Goal: Navigation & Orientation: Find specific page/section

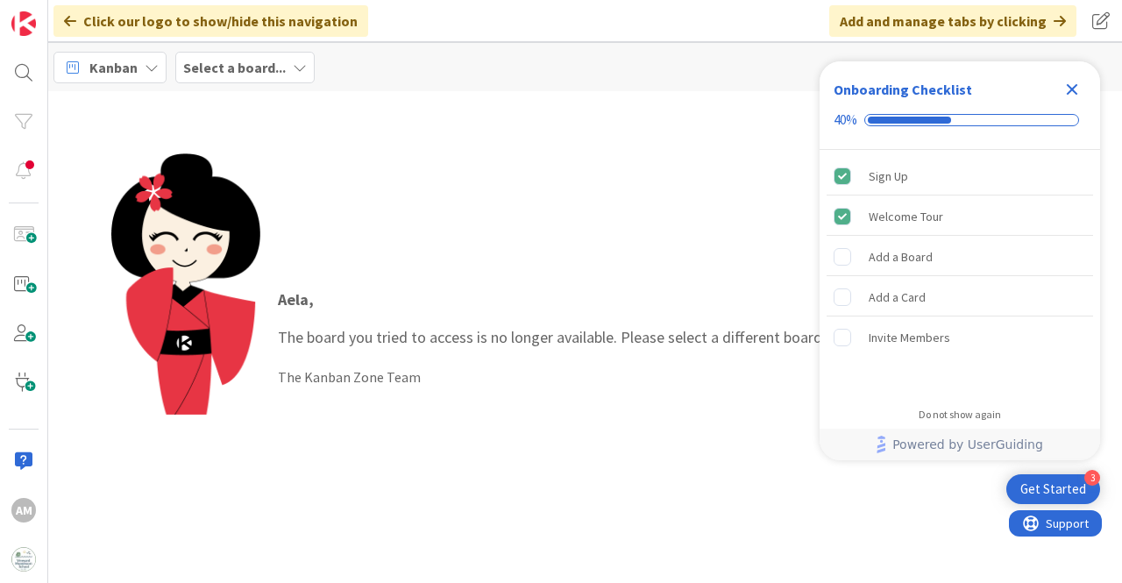
click at [259, 66] on b "Select a board..." at bounding box center [234, 68] width 103 height 18
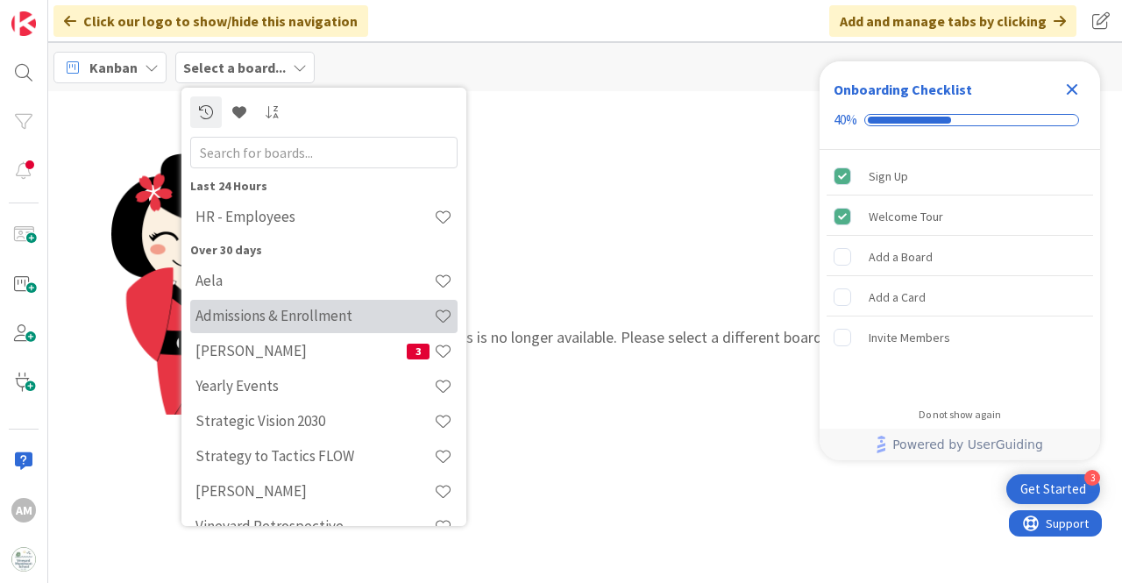
click at [313, 318] on h4 "Admissions & Enrollment" at bounding box center [315, 316] width 239 height 18
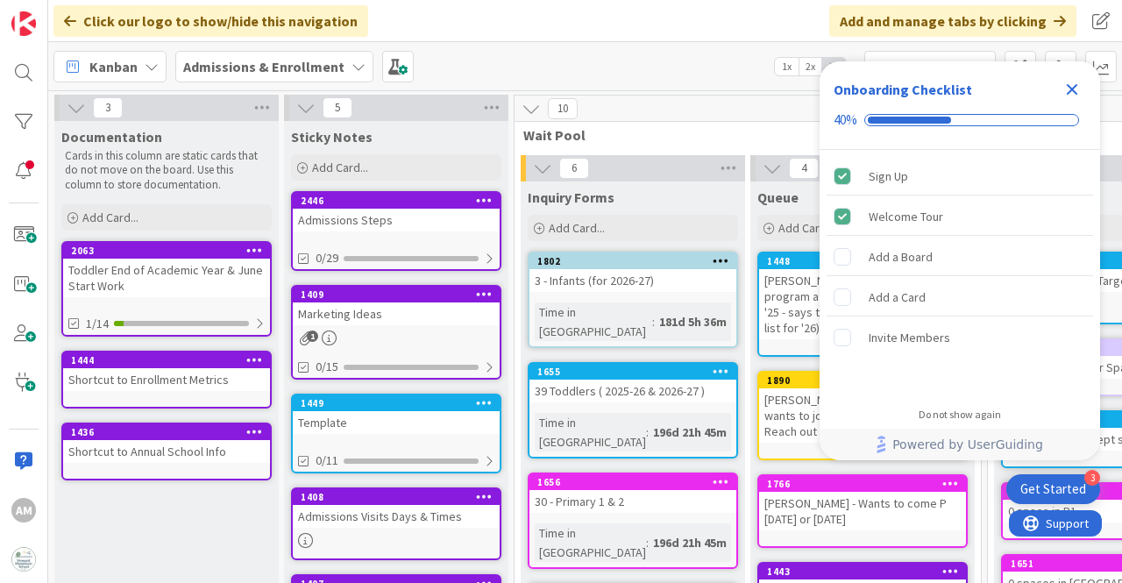
click at [1073, 83] on icon "Close Checklist" at bounding box center [1072, 89] width 21 height 21
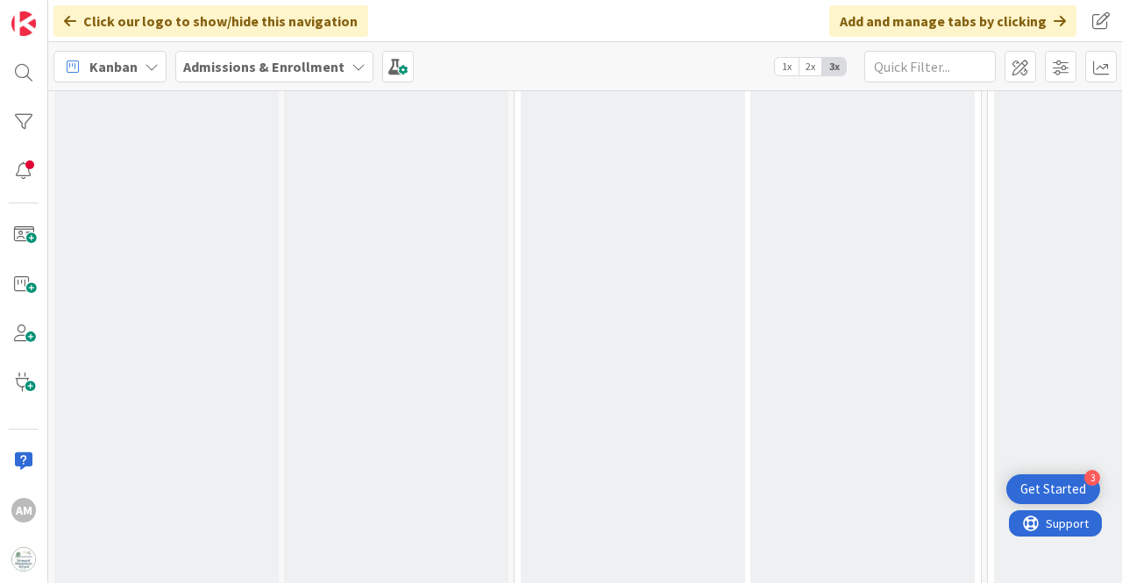
click at [303, 69] on b "Admissions & Enrollment" at bounding box center [263, 67] width 161 height 18
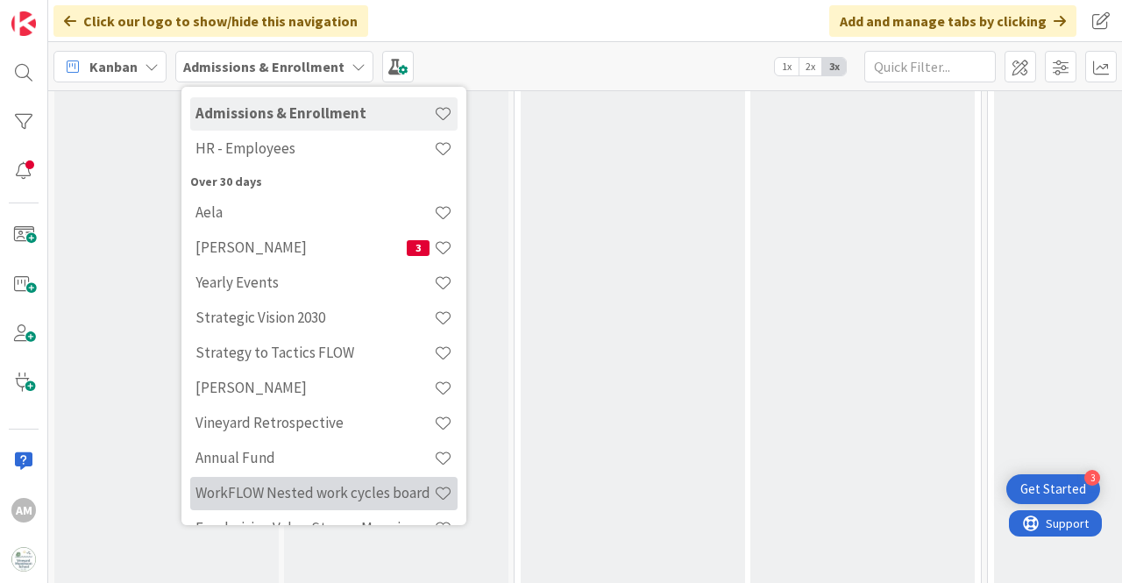
scroll to position [98, 0]
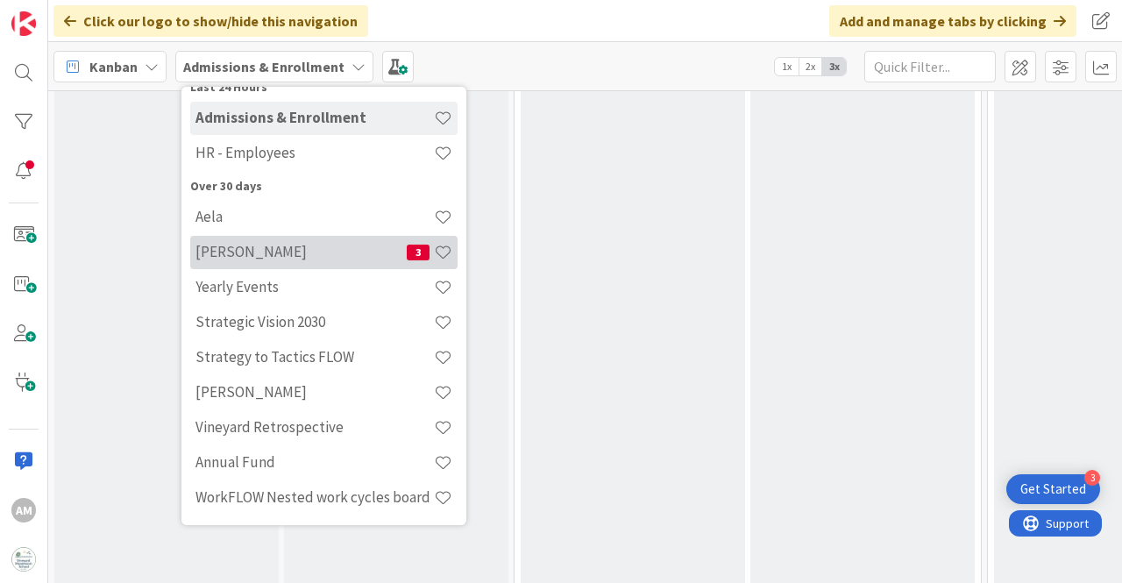
click at [338, 253] on h4 "[PERSON_NAME]" at bounding box center [301, 252] width 211 height 18
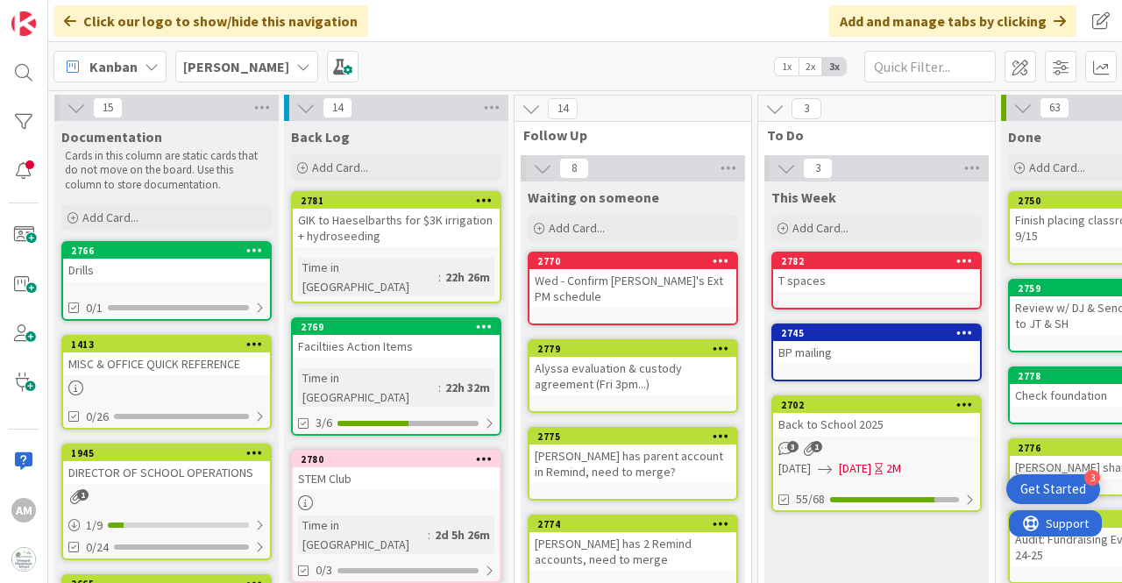
click at [223, 71] on b "[PERSON_NAME]" at bounding box center [236, 67] width 106 height 18
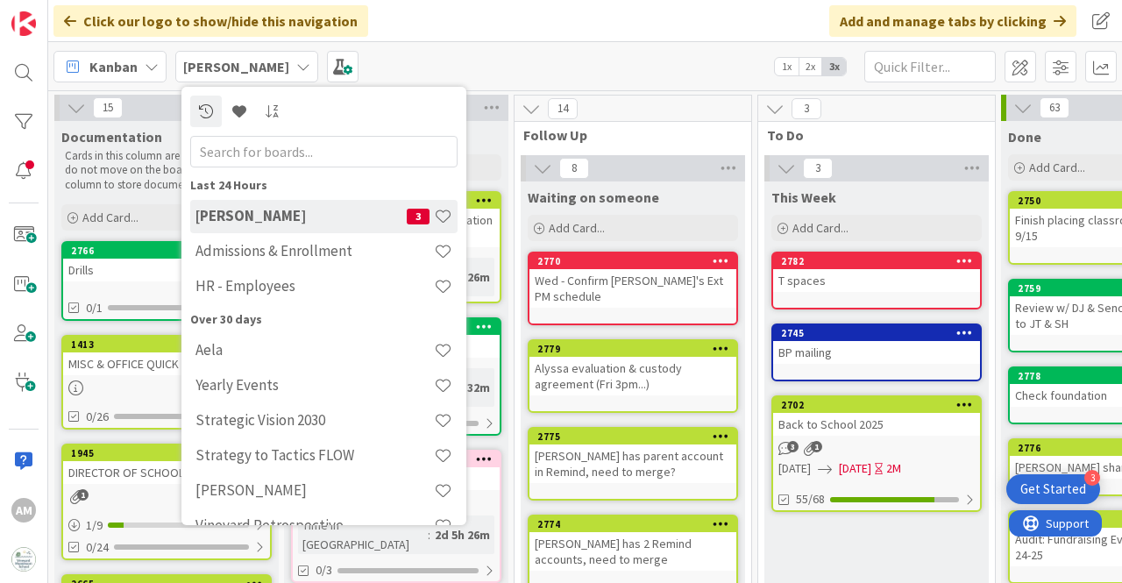
scroll to position [88, 0]
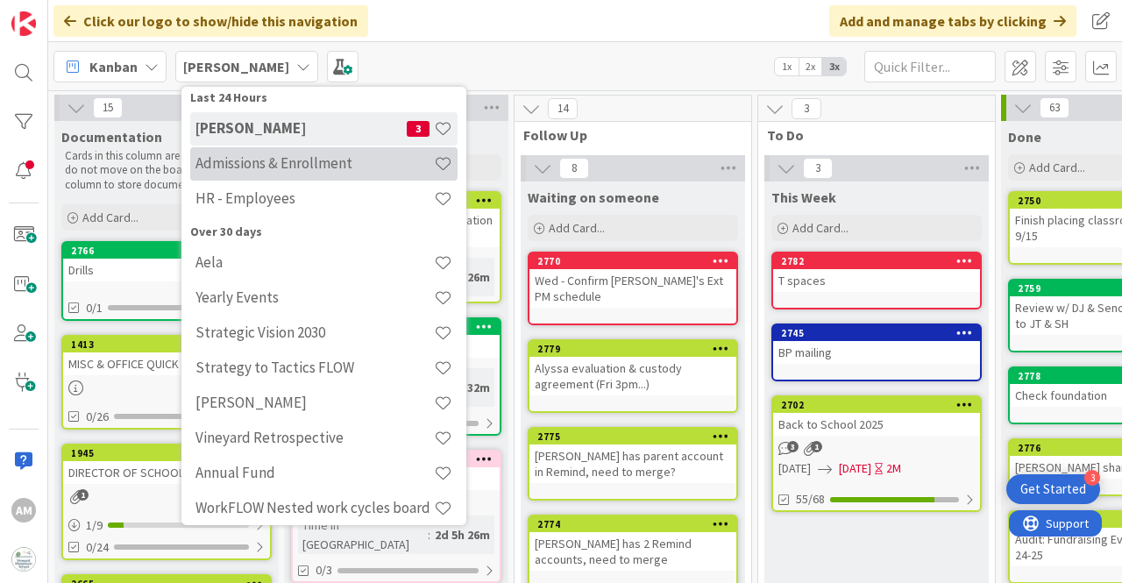
click at [313, 167] on h4 "Admissions & Enrollment" at bounding box center [315, 163] width 239 height 18
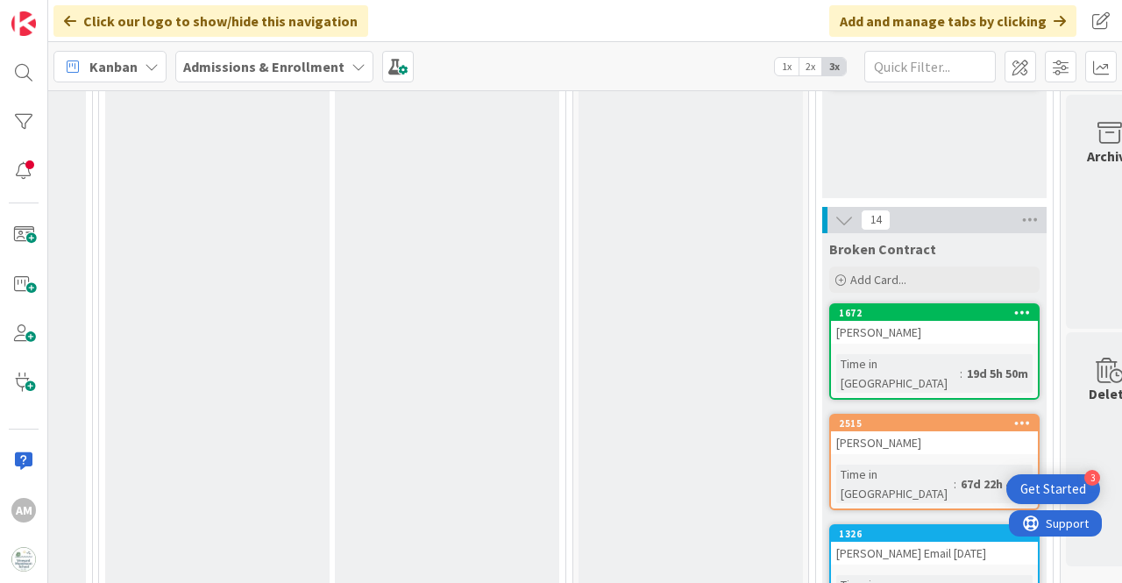
scroll to position [1929, 5403]
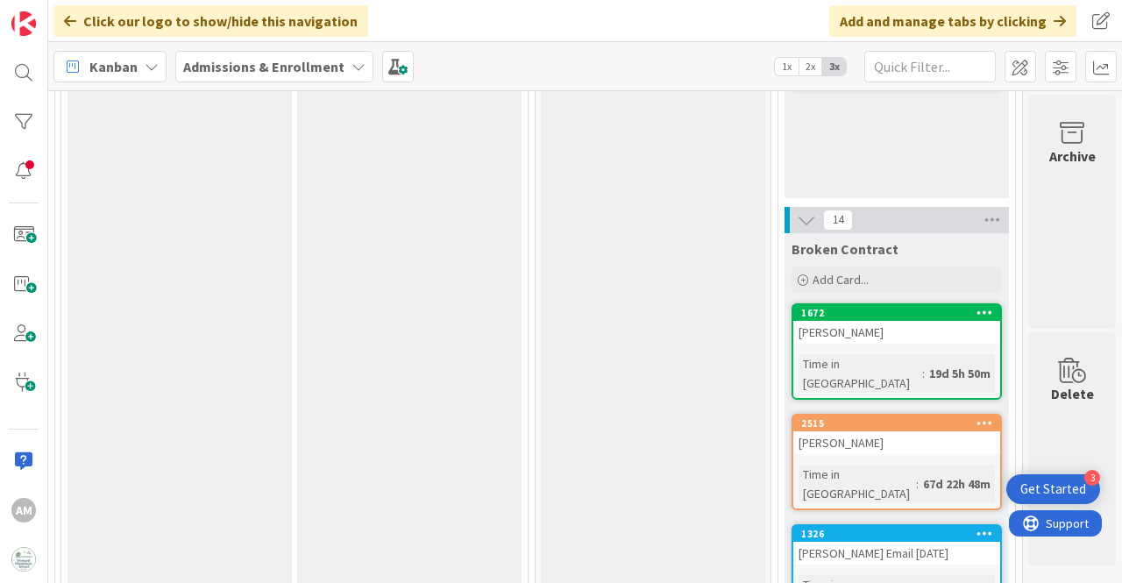
click at [886, 337] on div "[PERSON_NAME]" at bounding box center [897, 332] width 207 height 23
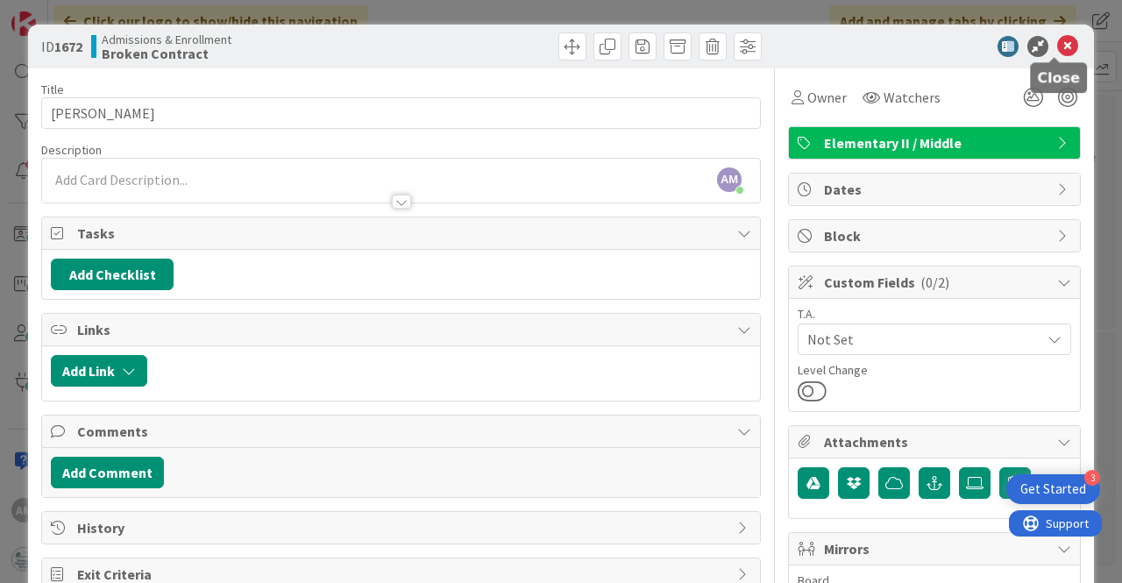
click at [1057, 40] on icon at bounding box center [1067, 46] width 21 height 21
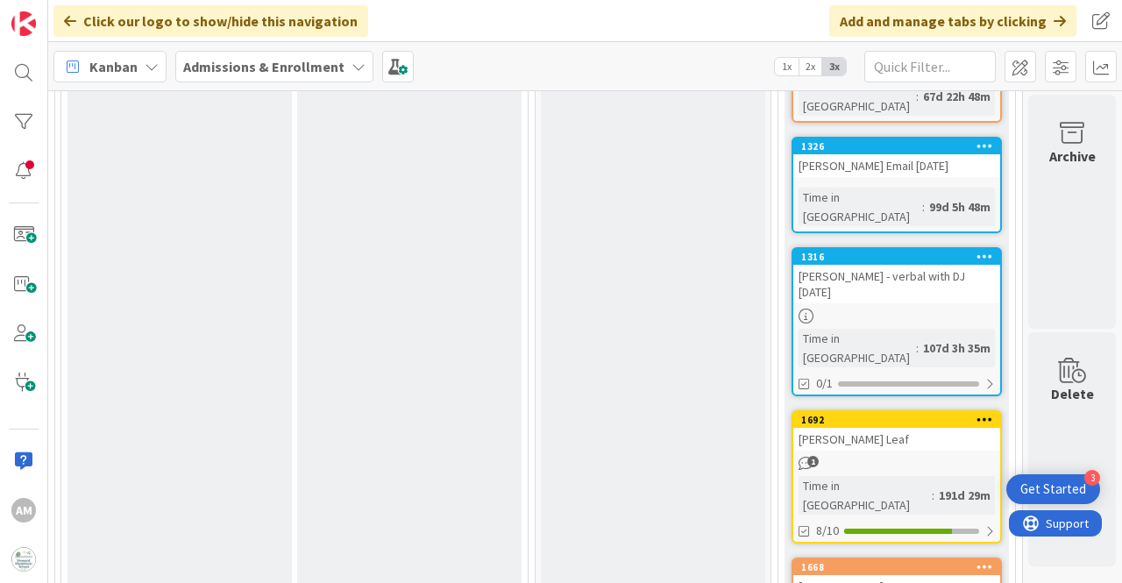
scroll to position [2367, 5403]
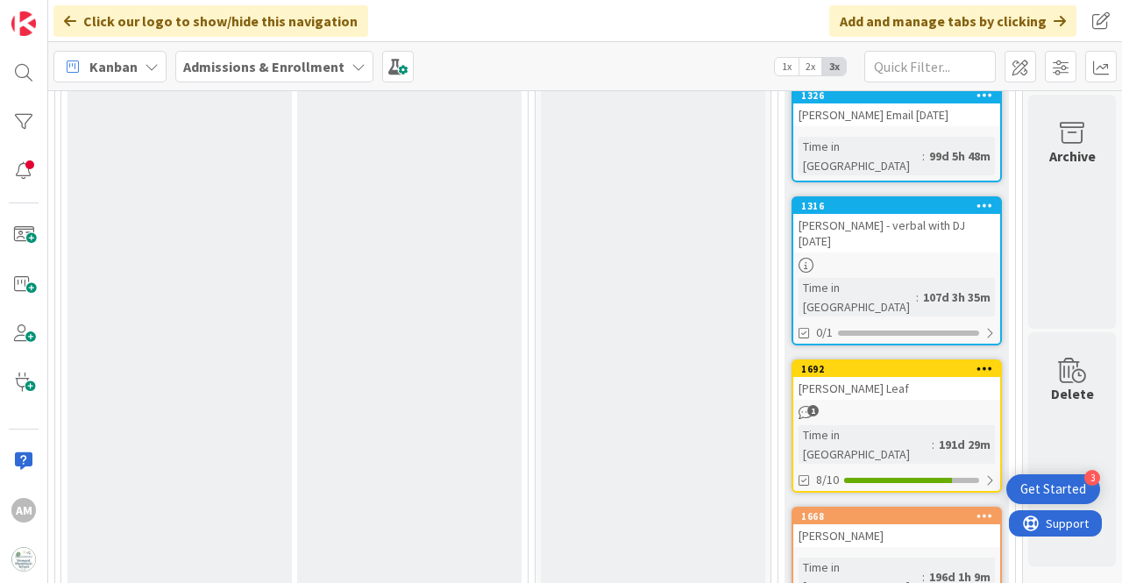
click at [900, 405] on div "1" at bounding box center [897, 412] width 207 height 15
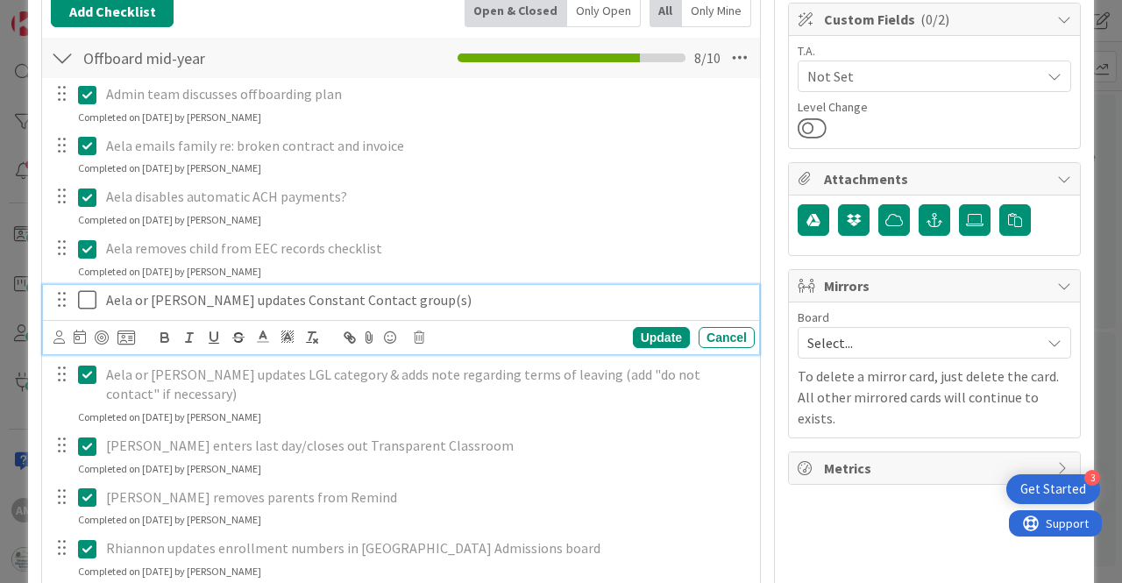
click at [88, 297] on icon at bounding box center [87, 299] width 18 height 21
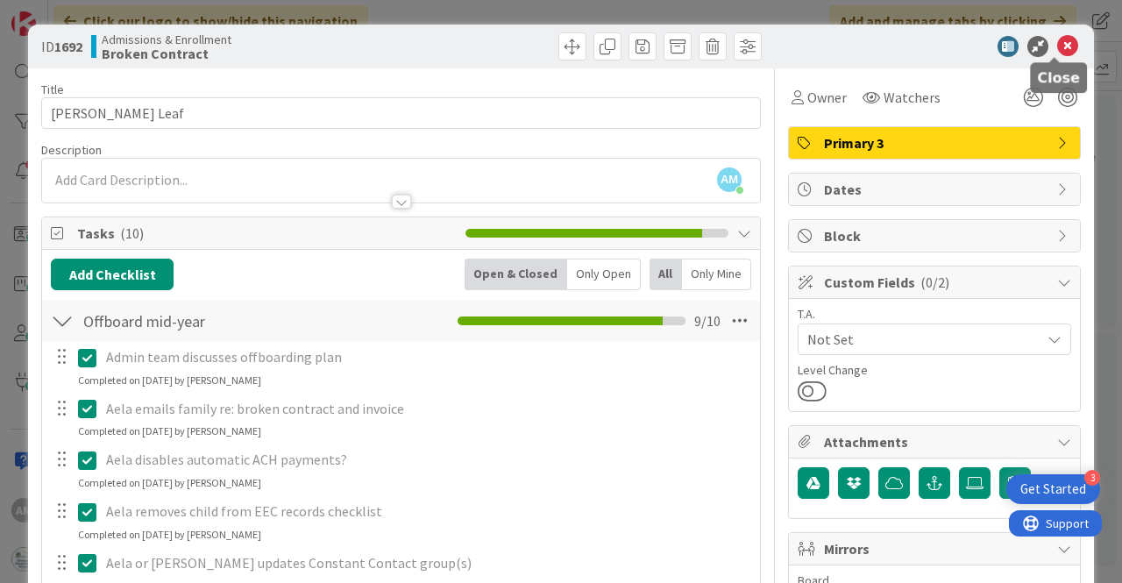
click at [1057, 51] on icon at bounding box center [1067, 46] width 21 height 21
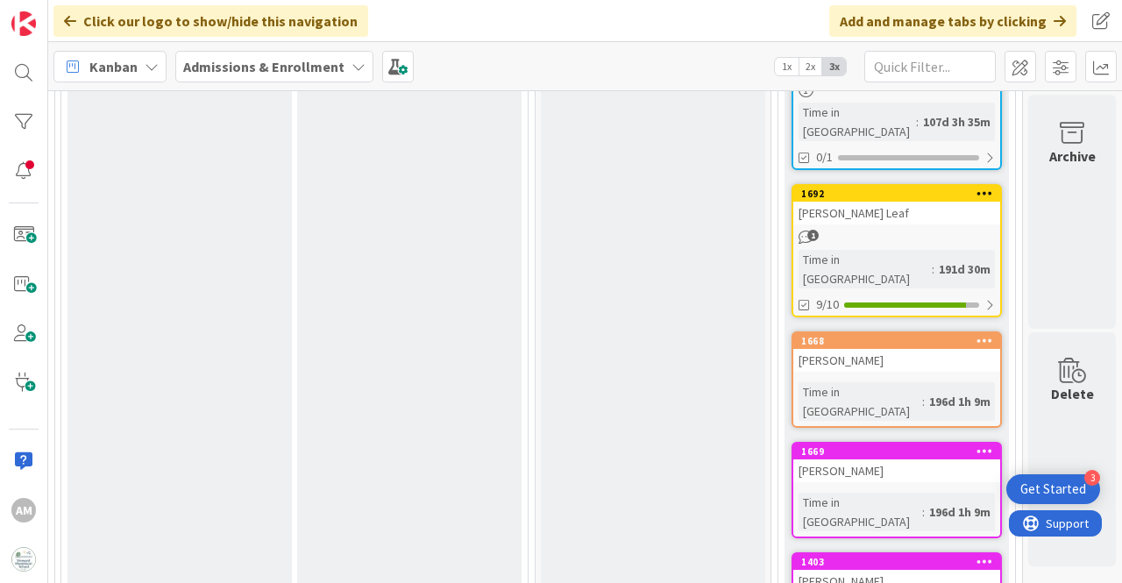
scroll to position [2631, 5403]
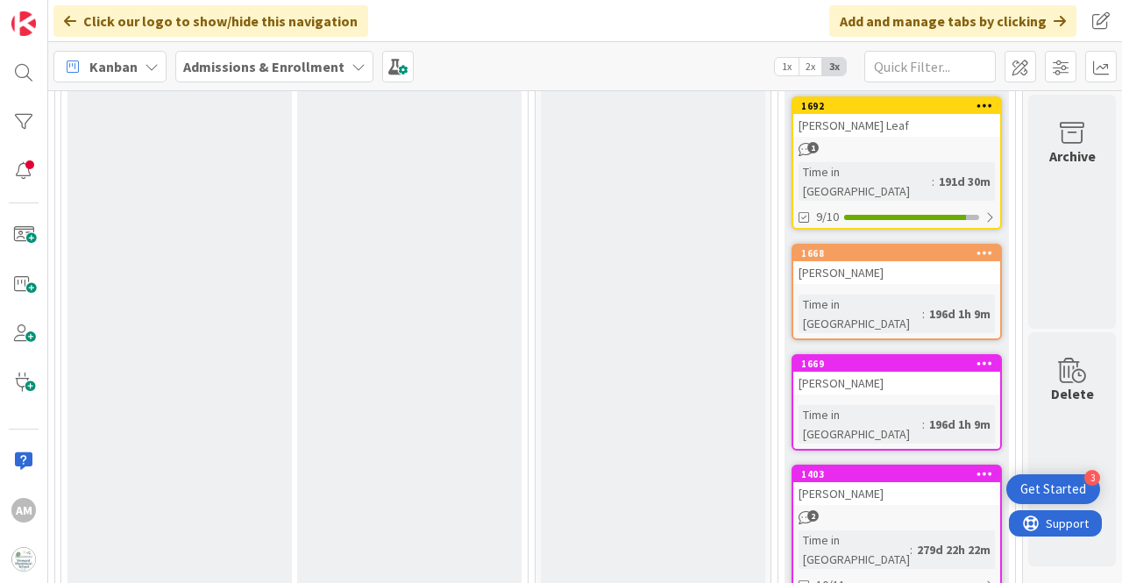
click at [901, 510] on div "2" at bounding box center [897, 517] width 207 height 15
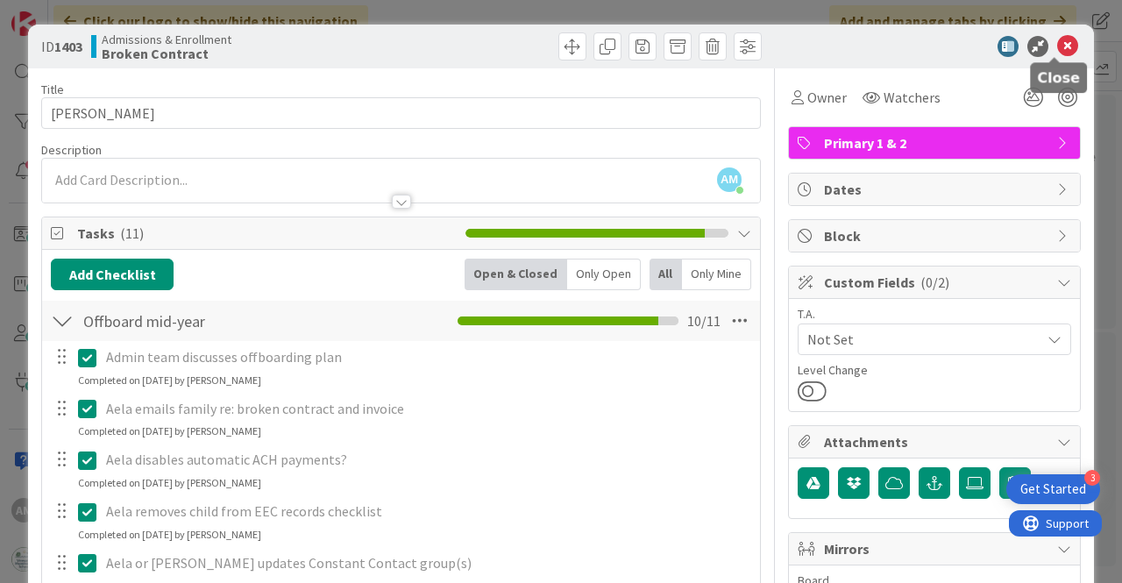
click at [1057, 46] on icon at bounding box center [1067, 46] width 21 height 21
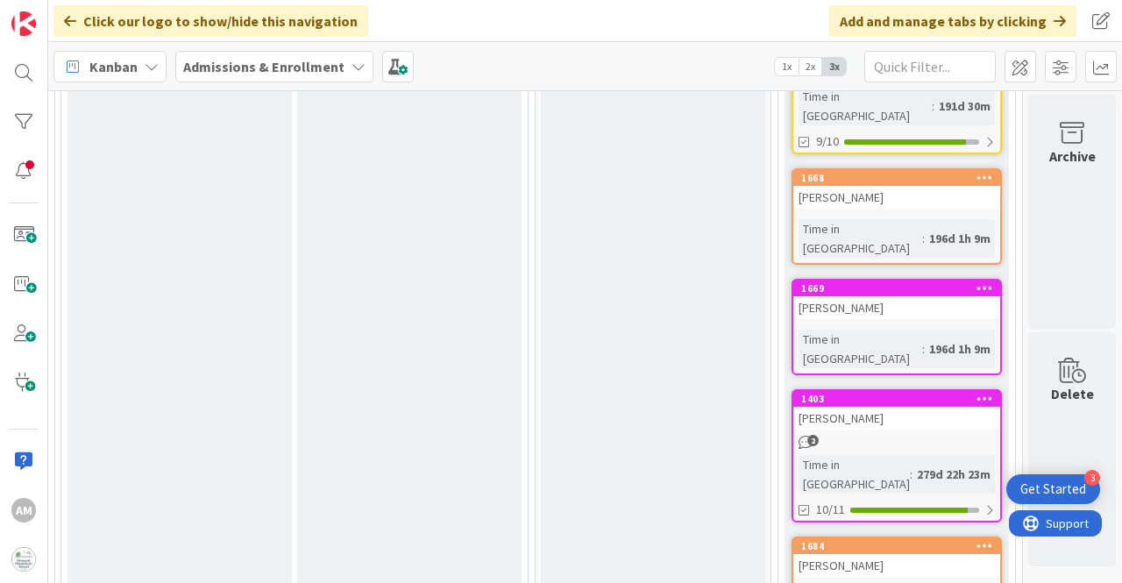
scroll to position [2806, 5403]
